Goal: Information Seeking & Learning: Compare options

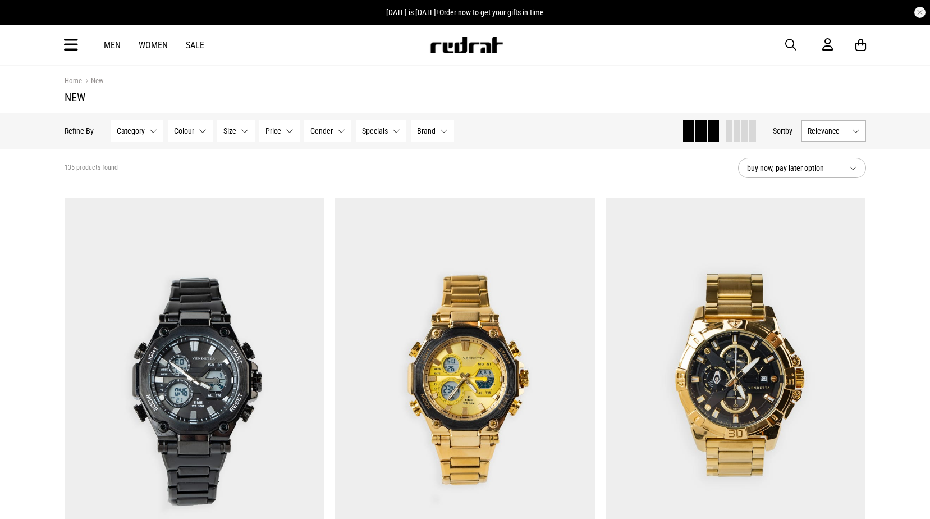
click at [795, 40] on span "button" at bounding box center [790, 44] width 11 height 13
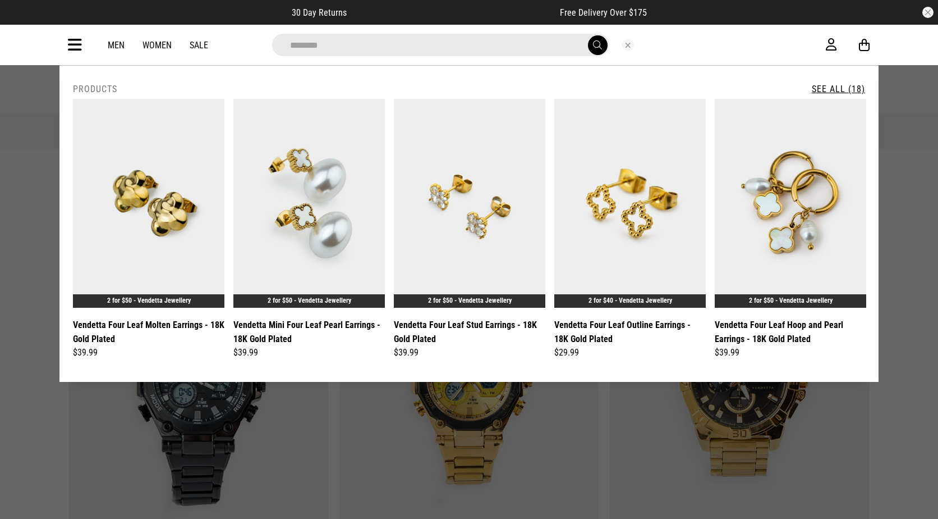
type input "********"
click at [833, 89] on link "See All (18)" at bounding box center [838, 89] width 53 height 11
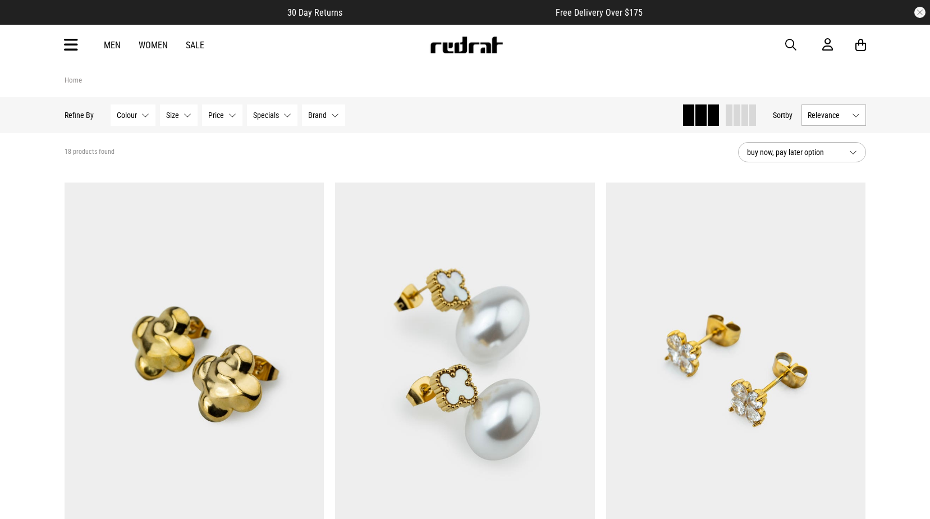
click at [72, 39] on icon at bounding box center [71, 45] width 14 height 19
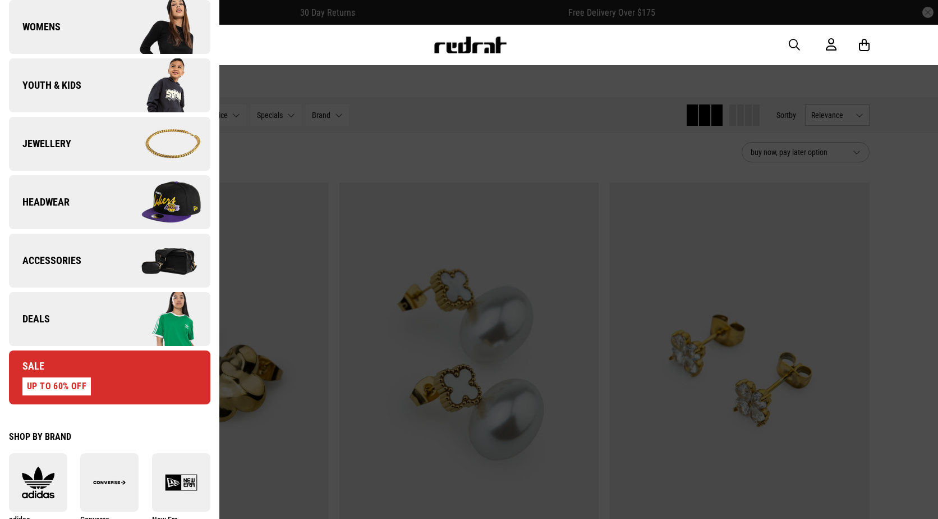
scroll to position [239, 0]
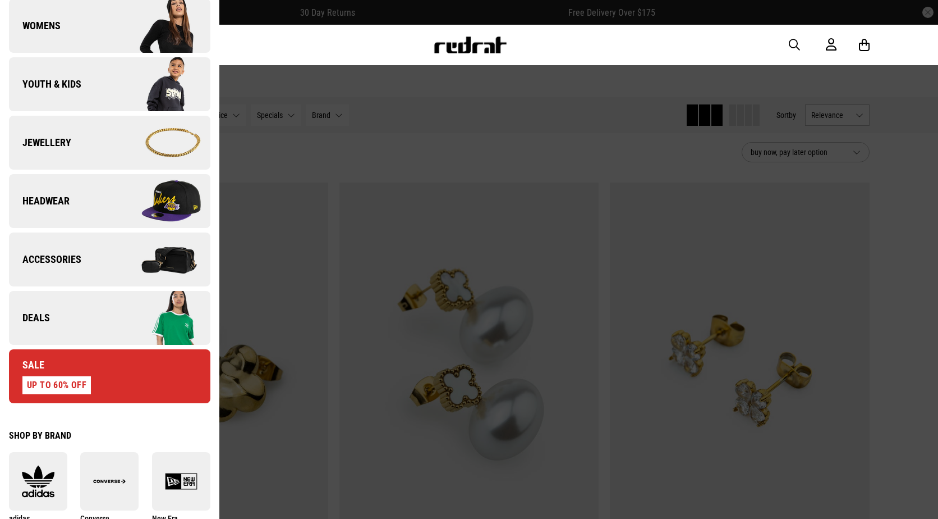
click at [149, 140] on img at bounding box center [159, 142] width 100 height 56
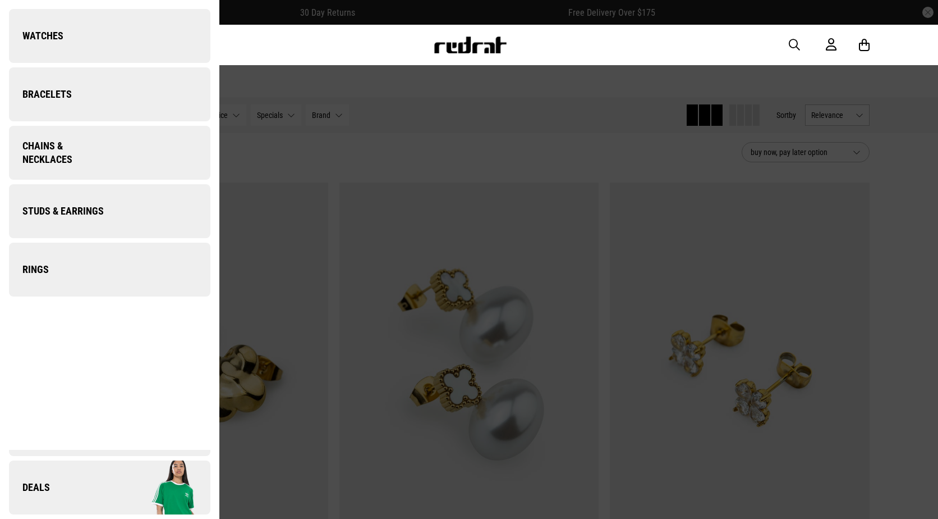
scroll to position [0, 0]
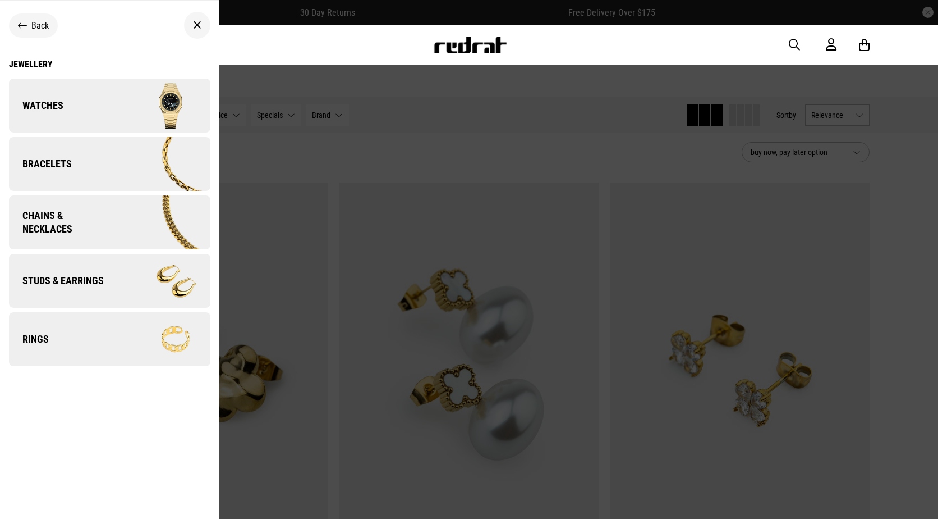
click at [133, 272] on img at bounding box center [159, 281] width 100 height 56
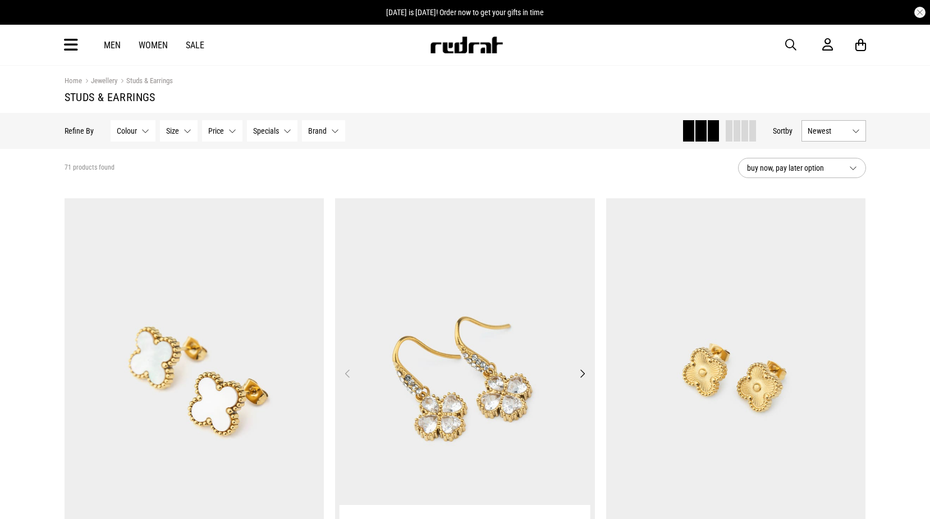
click at [470, 352] on img at bounding box center [465, 380] width 260 height 364
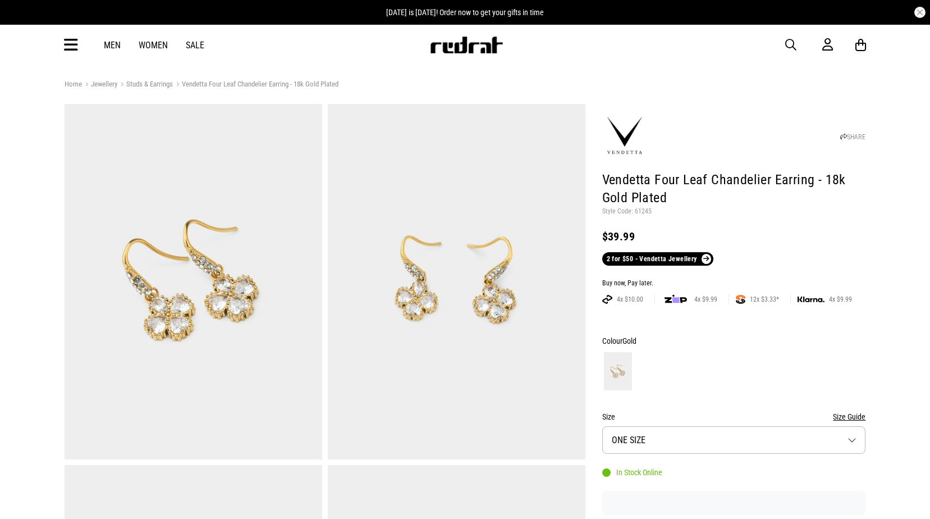
click at [641, 208] on p "Style Code: 61245" at bounding box center [734, 211] width 264 height 9
copy p "61245"
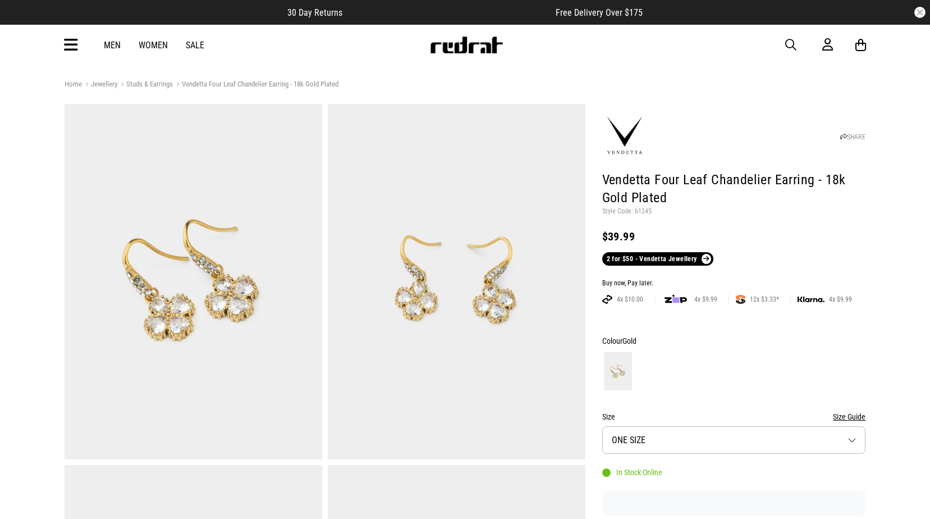
click at [73, 45] on icon at bounding box center [71, 45] width 14 height 19
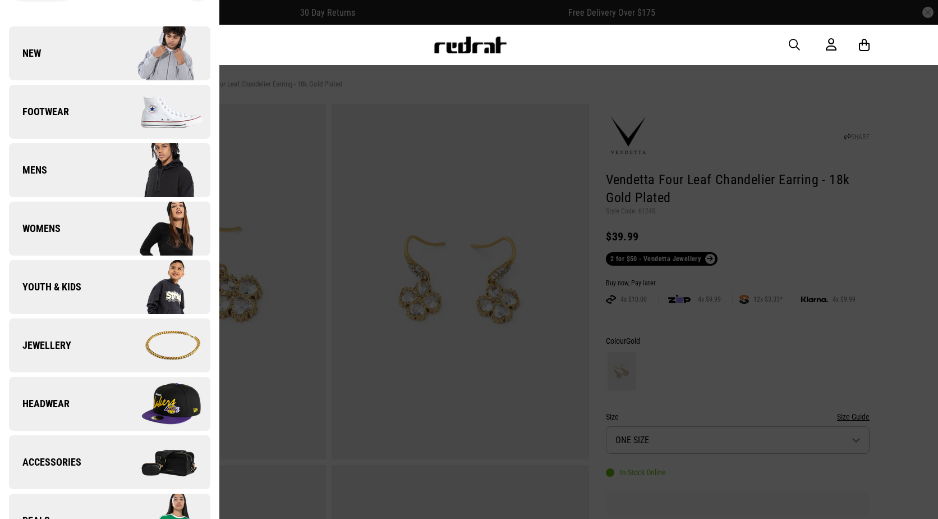
scroll to position [56, 0]
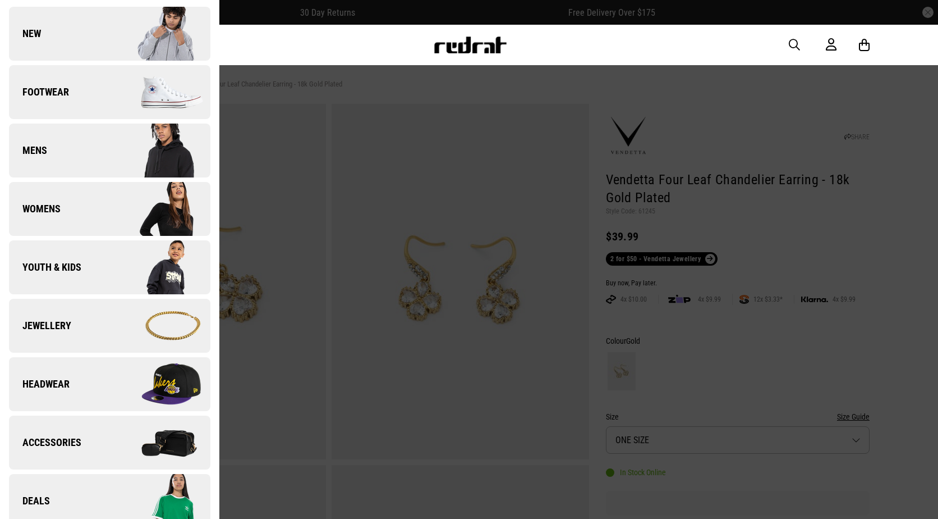
click at [119, 320] on img at bounding box center [159, 325] width 100 height 56
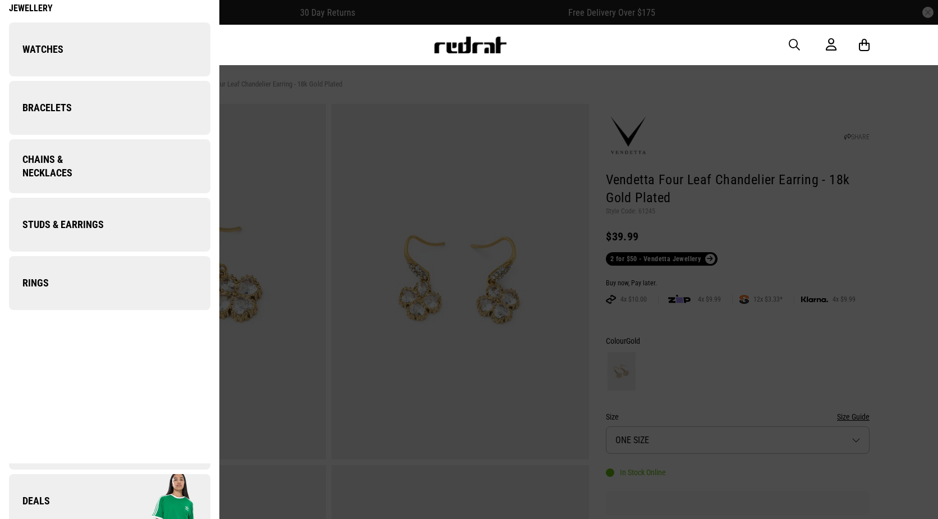
scroll to position [0, 0]
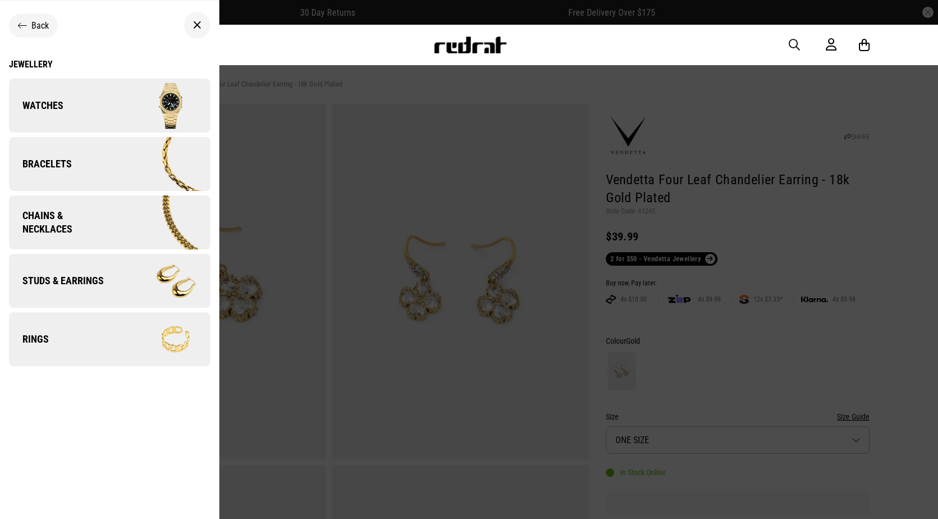
click at [125, 221] on img at bounding box center [161, 222] width 98 height 54
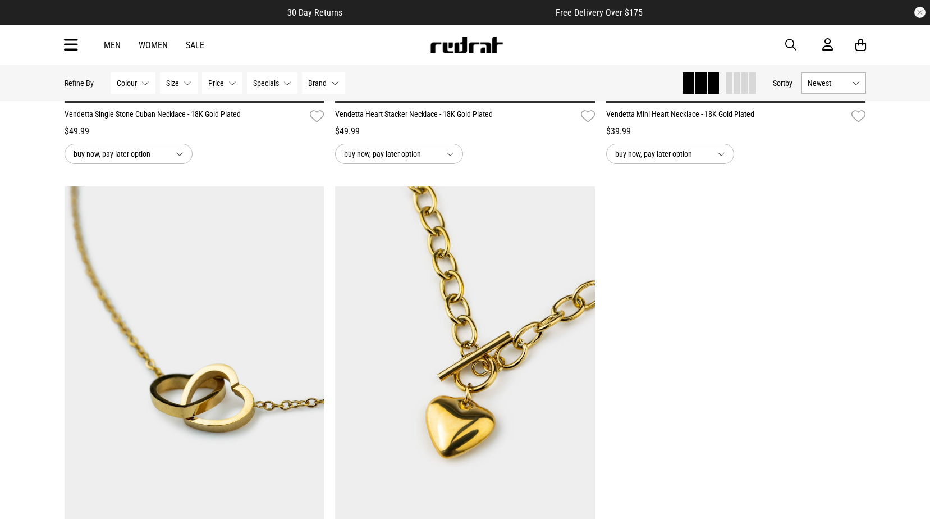
scroll to position [3311, 0]
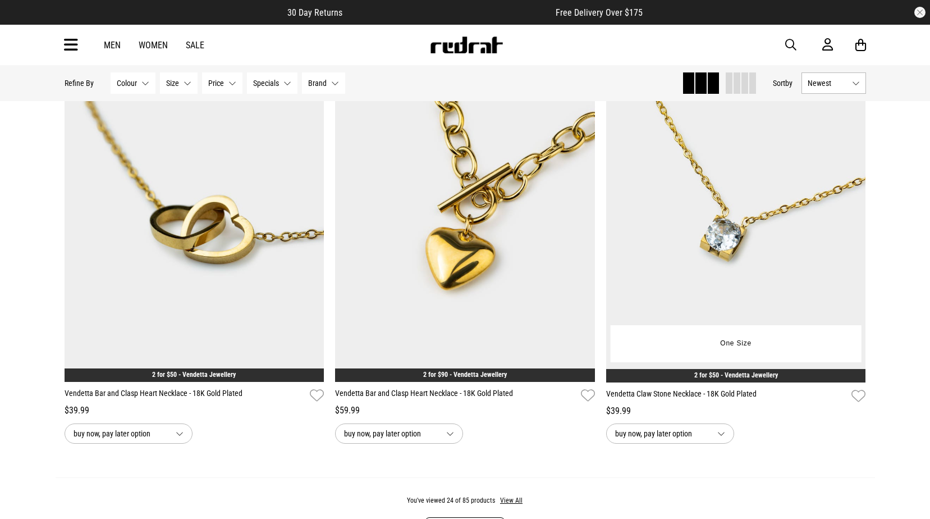
click at [700, 231] on img at bounding box center [736, 200] width 260 height 364
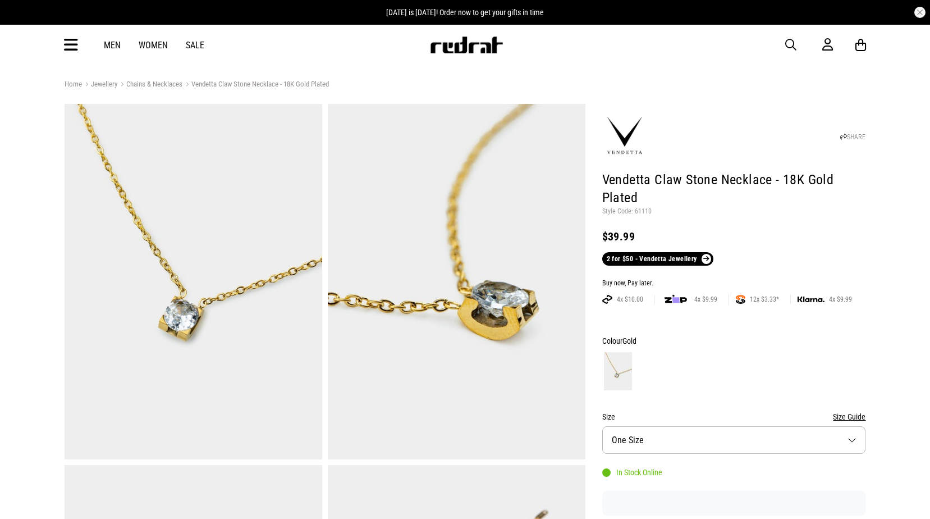
click at [643, 208] on p "Style Code: 61110" at bounding box center [734, 211] width 264 height 9
copy p "61110"
